Goal: Browse casually: Explore the website without a specific task or goal

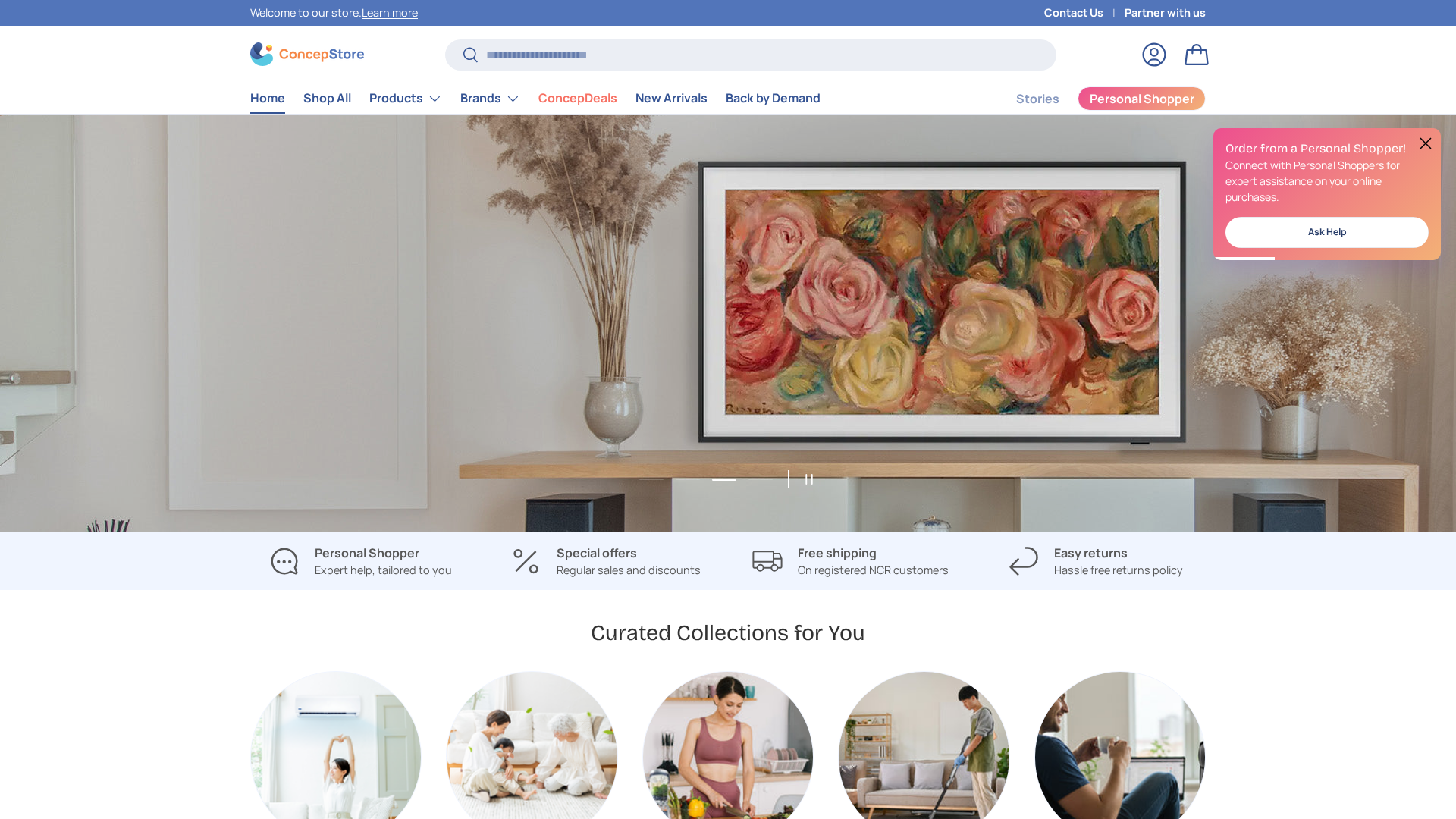
scroll to position [0, 2912]
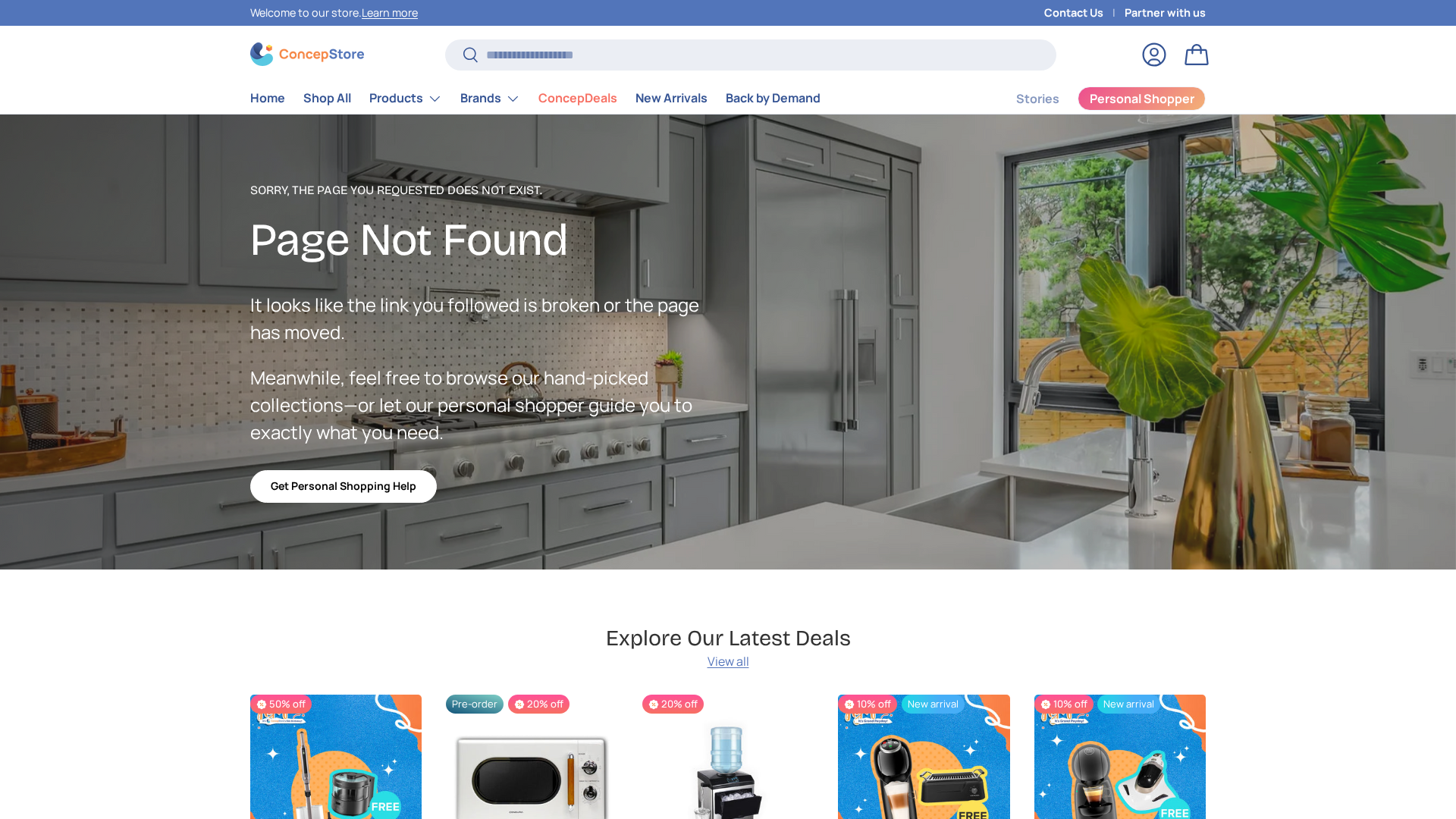
scroll to position [2637, 6201]
